Goal: Task Accomplishment & Management: Manage account settings

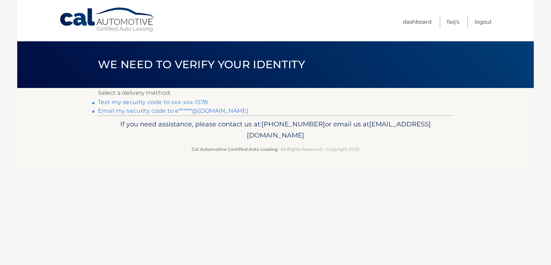
click at [148, 102] on link "Text my security code to xxx-xxx-1578" at bounding box center [153, 102] width 110 height 7
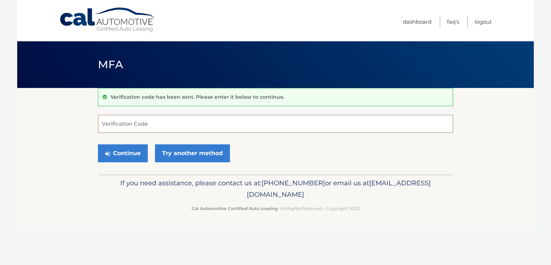
click at [159, 125] on input "Verification Code" at bounding box center [275, 124] width 355 height 18
type input "184524"
click at [116, 151] on button "Continue" at bounding box center [123, 153] width 50 height 18
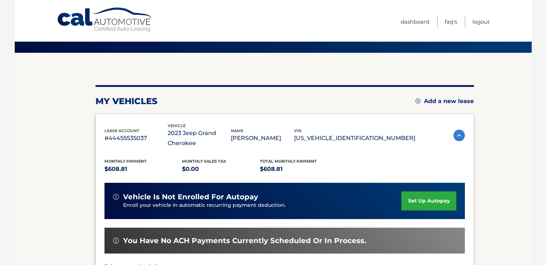
scroll to position [167, 0]
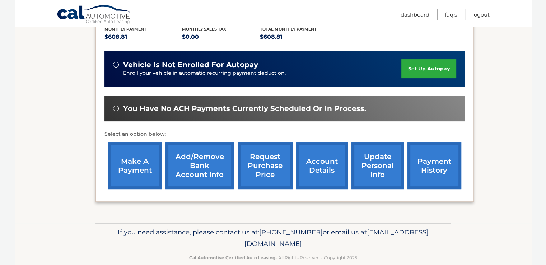
click at [127, 167] on link "make a payment" at bounding box center [135, 165] width 54 height 47
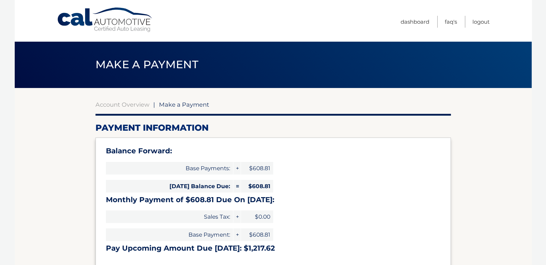
select select "MDVkNjgxY2UtZjVjOC00OWRjLWEzNGUtYTc4NjQ0MzY1YjQ5"
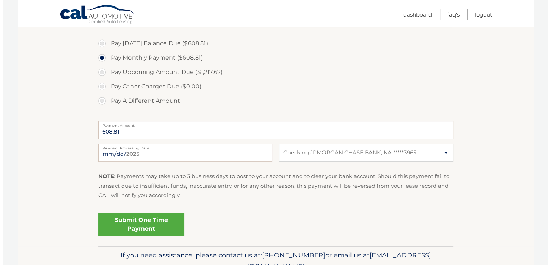
scroll to position [251, 0]
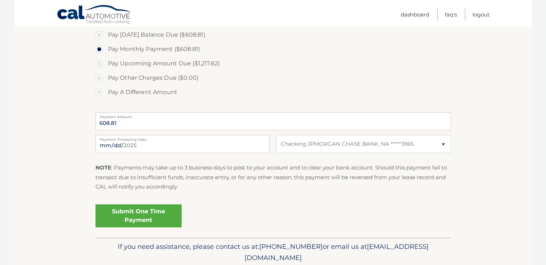
click at [154, 217] on link "Submit One Time Payment" at bounding box center [139, 215] width 86 height 23
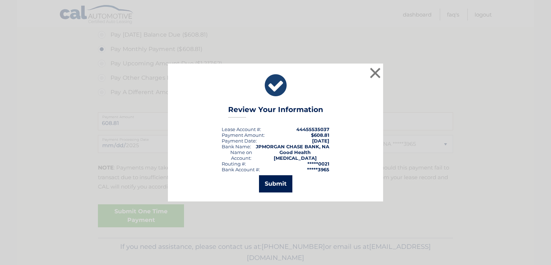
click at [275, 183] on button "Submit" at bounding box center [275, 183] width 33 height 17
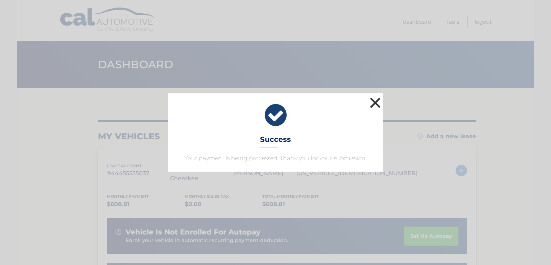
click at [378, 100] on button "×" at bounding box center [375, 103] width 14 height 14
